Goal: Information Seeking & Learning: Learn about a topic

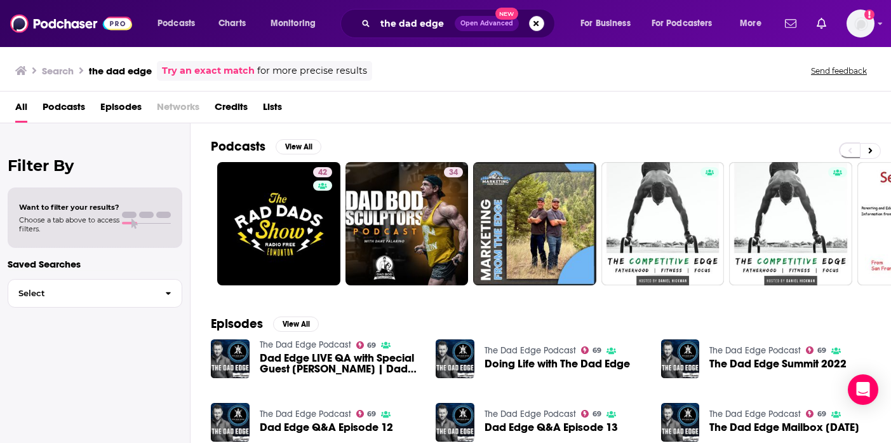
click at [532, 19] on button "Search podcasts, credits, & more..." at bounding box center [536, 23] width 15 height 15
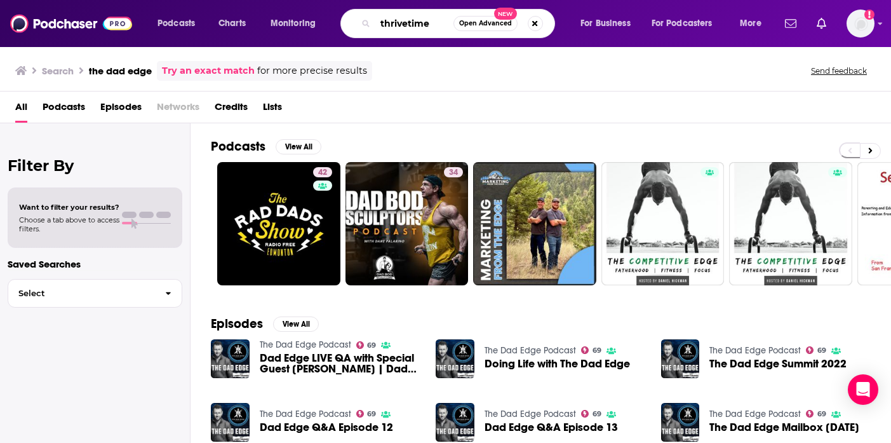
type input "thrivetime"
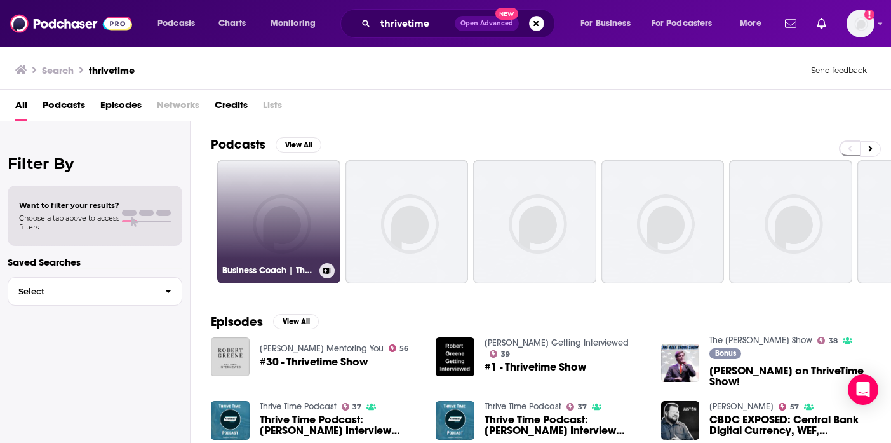
click at [330, 219] on link "Business Coach | The Proven Path | Thrivetime Show" at bounding box center [278, 221] width 123 height 123
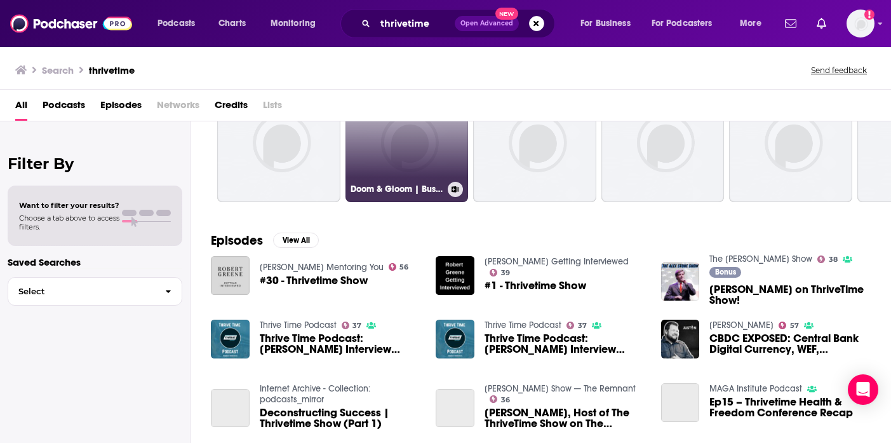
scroll to position [84, 0]
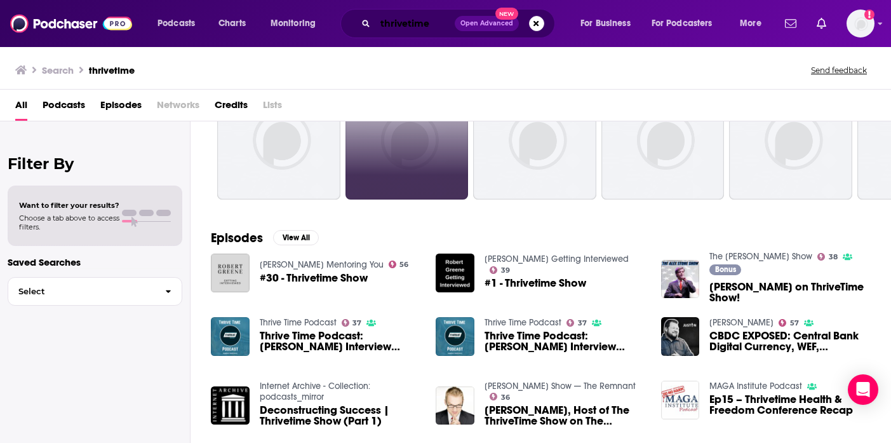
click at [435, 21] on input "thrivetime" at bounding box center [415, 23] width 79 height 20
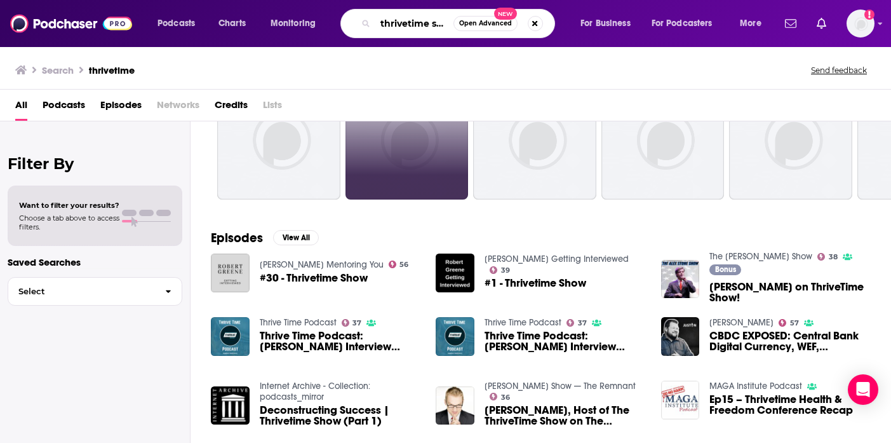
scroll to position [0, 10]
type input "thrivetime show"
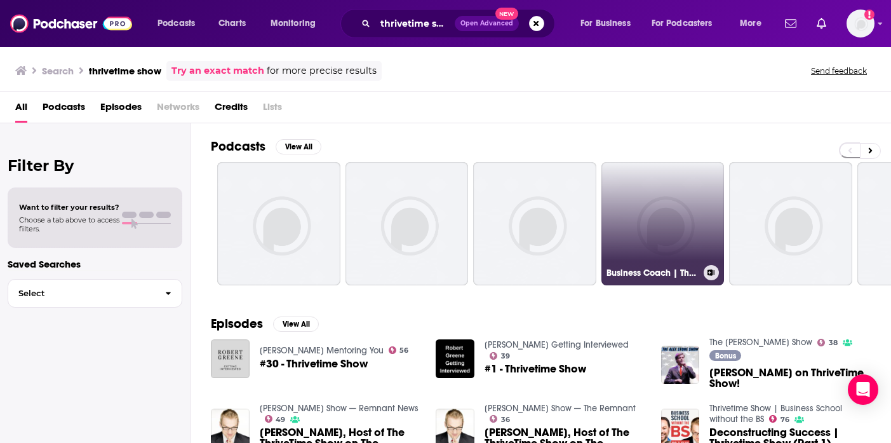
click at [674, 206] on link "Business Coach | The Thrivetime Show | Business Marketing" at bounding box center [663, 223] width 123 height 123
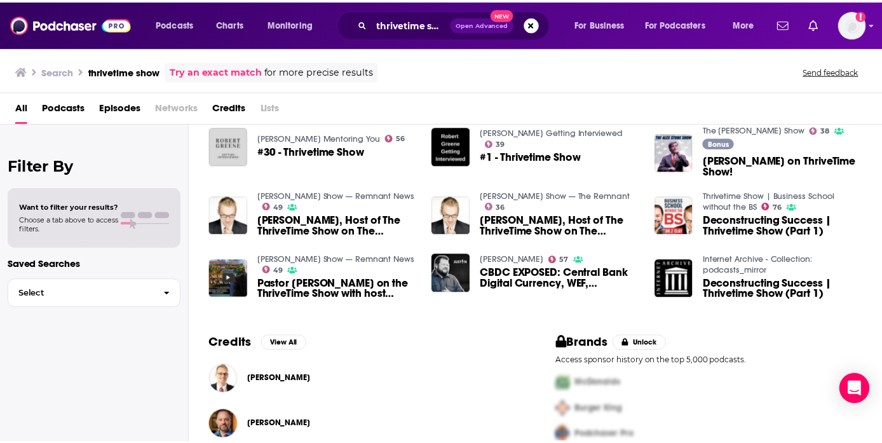
scroll to position [233, 0]
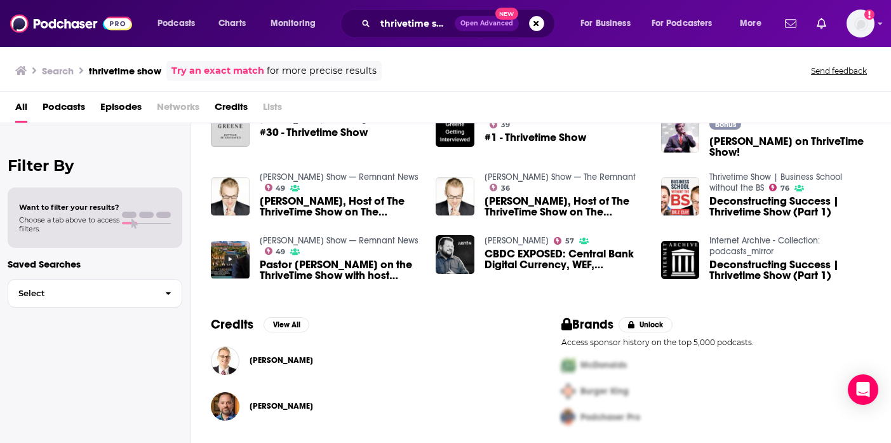
click at [262, 362] on span "[PERSON_NAME]" at bounding box center [282, 360] width 64 height 10
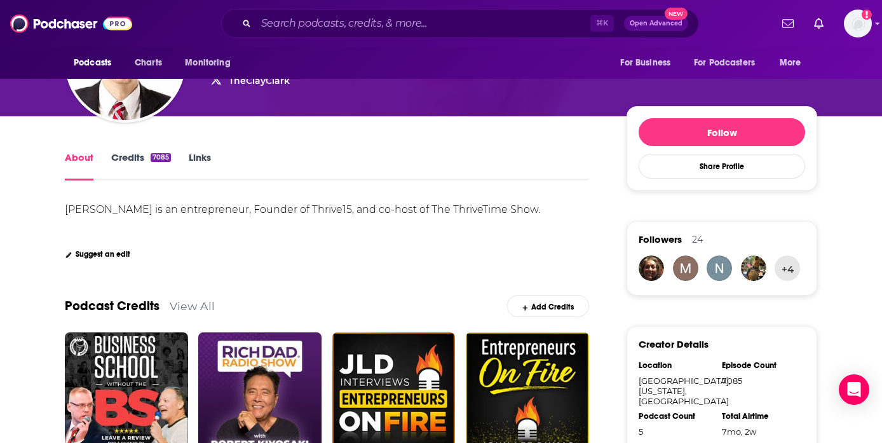
scroll to position [159, 0]
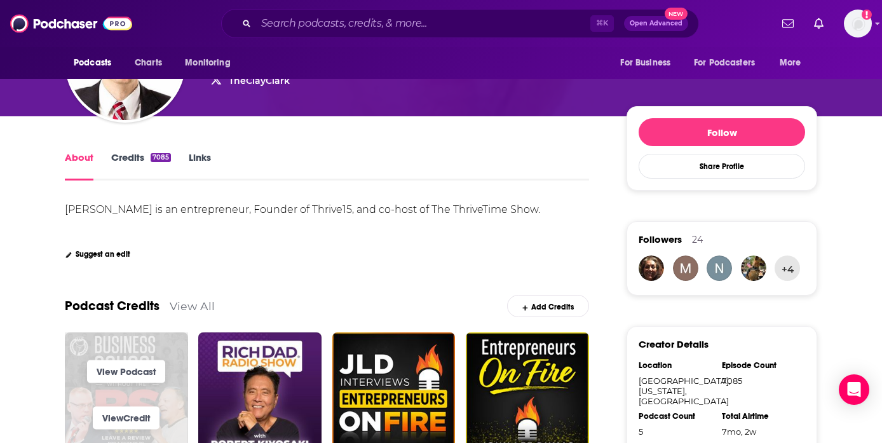
click at [85, 348] on span "View Podcast" at bounding box center [126, 371] width 123 height 46
click at [71, 348] on span "View Podcast" at bounding box center [126, 371] width 123 height 46
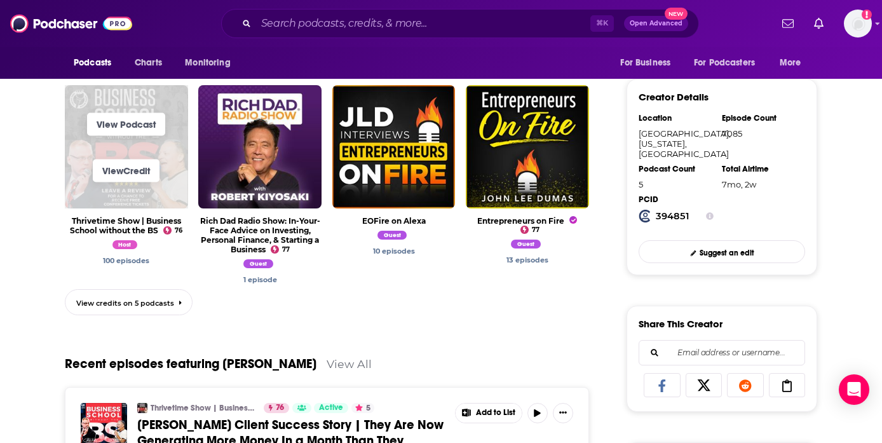
click at [80, 158] on span "View Credit" at bounding box center [126, 170] width 123 height 46
click at [148, 112] on link "View Podcast" at bounding box center [126, 123] width 78 height 23
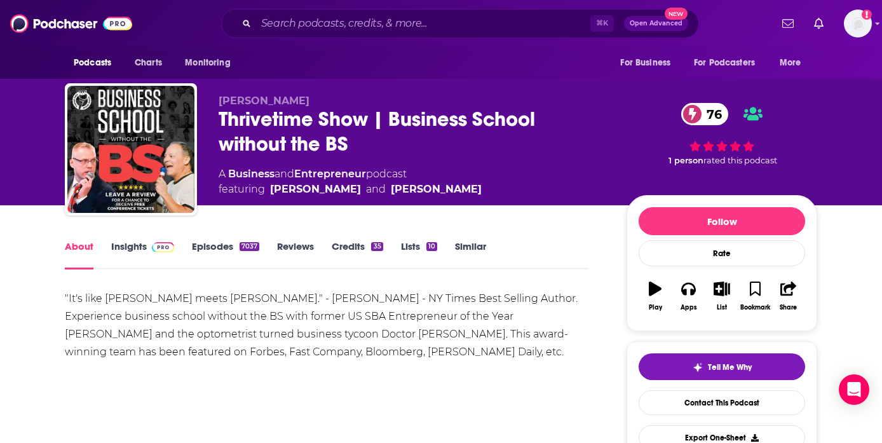
scroll to position [3, 0]
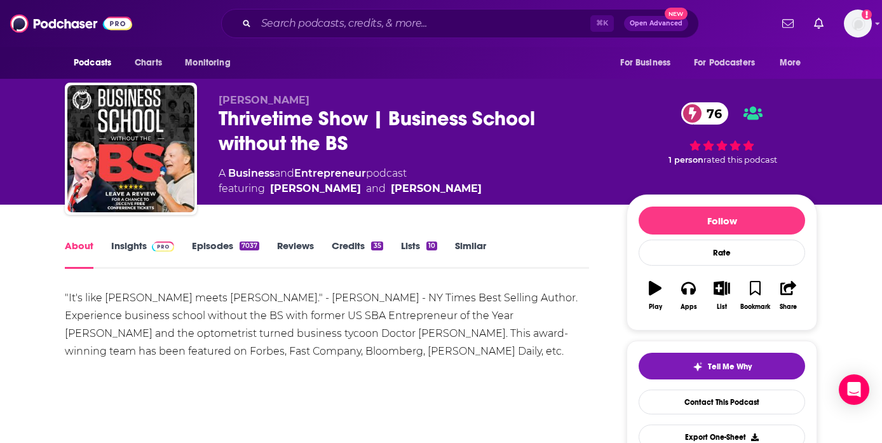
click at [126, 241] on link "Insights" at bounding box center [142, 254] width 63 height 29
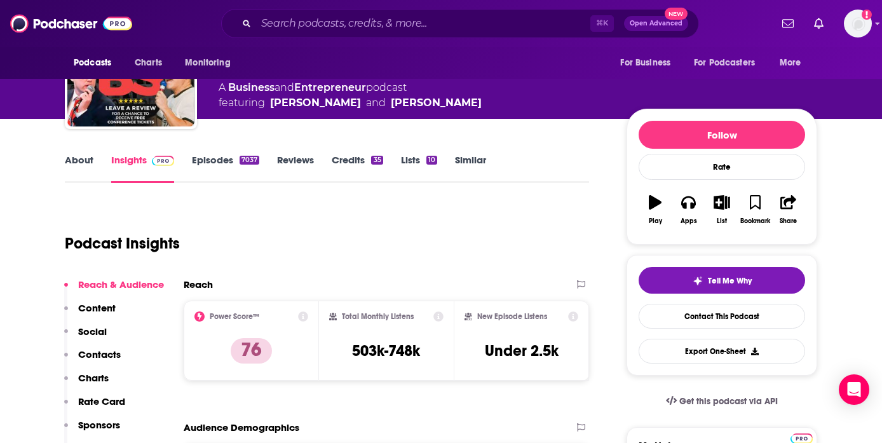
scroll to position [97, 0]
